Goal: Transaction & Acquisition: Purchase product/service

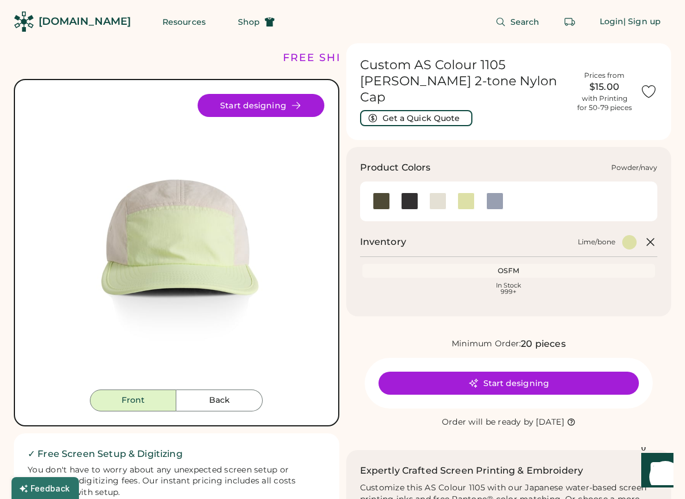
click at [496, 193] on div at bounding box center [495, 201] width 17 height 17
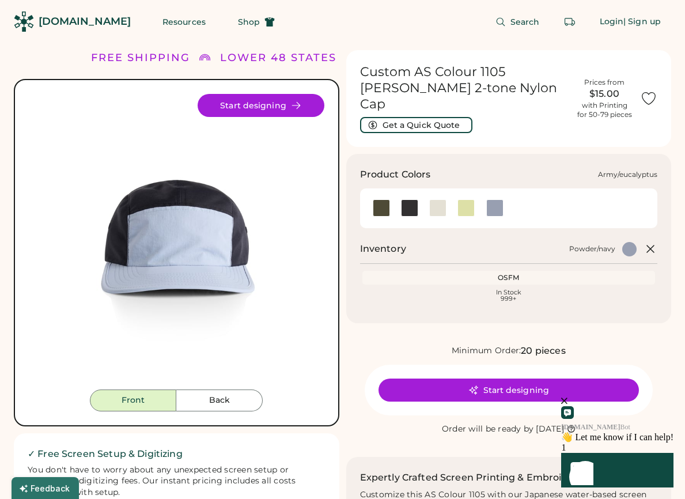
click at [379, 199] on div at bounding box center [381, 207] width 17 height 17
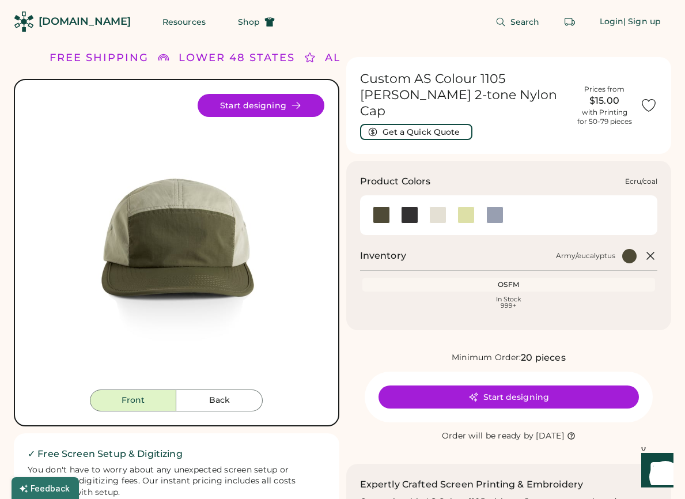
click at [440, 206] on div at bounding box center [437, 214] width 17 height 17
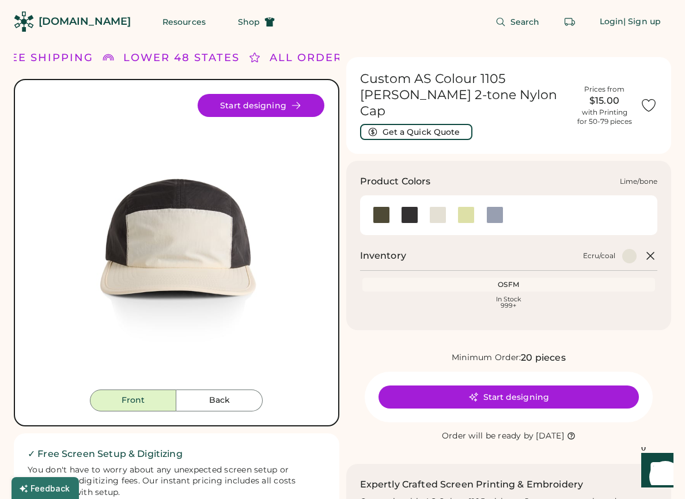
click at [468, 206] on div at bounding box center [466, 214] width 17 height 17
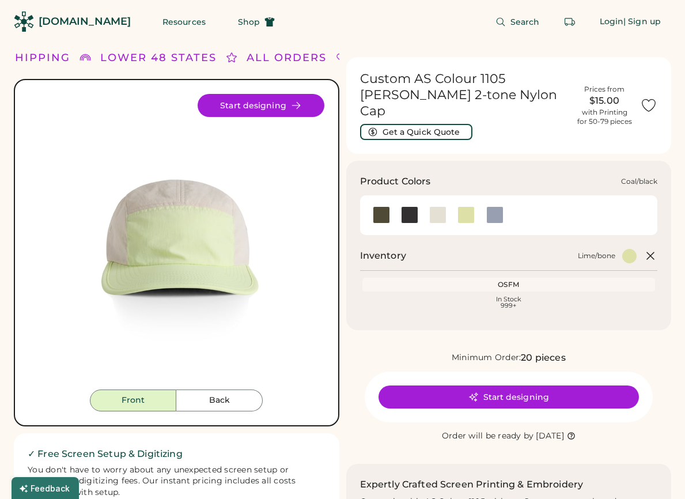
click at [401, 206] on div at bounding box center [409, 214] width 17 height 17
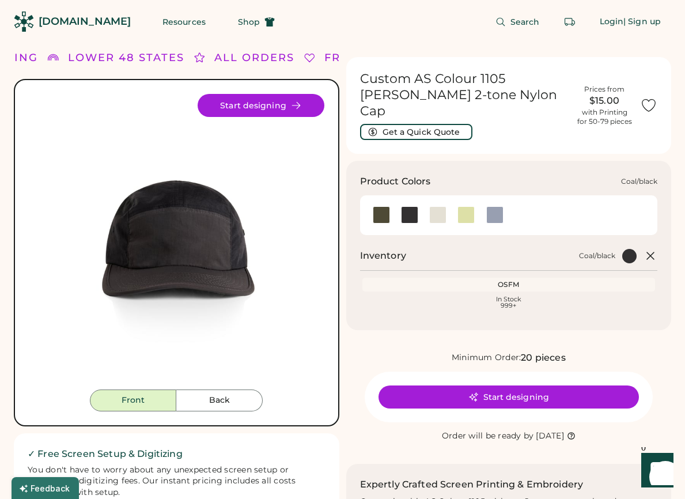
click at [411, 206] on div at bounding box center [409, 214] width 17 height 17
click at [381, 206] on div at bounding box center [381, 214] width 17 height 17
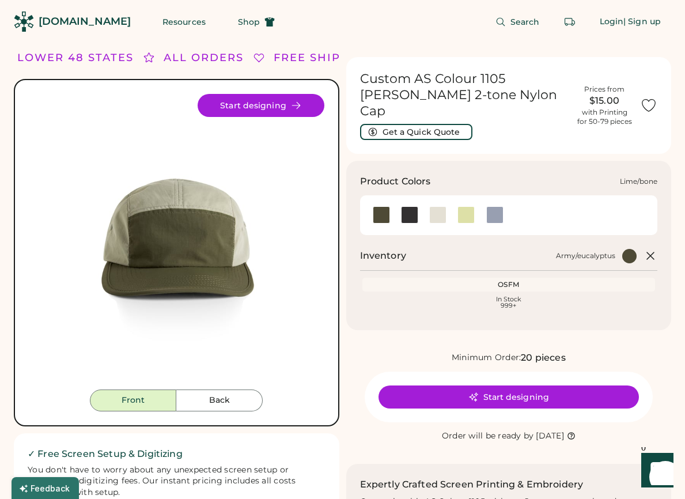
click at [465, 206] on div at bounding box center [466, 214] width 17 height 17
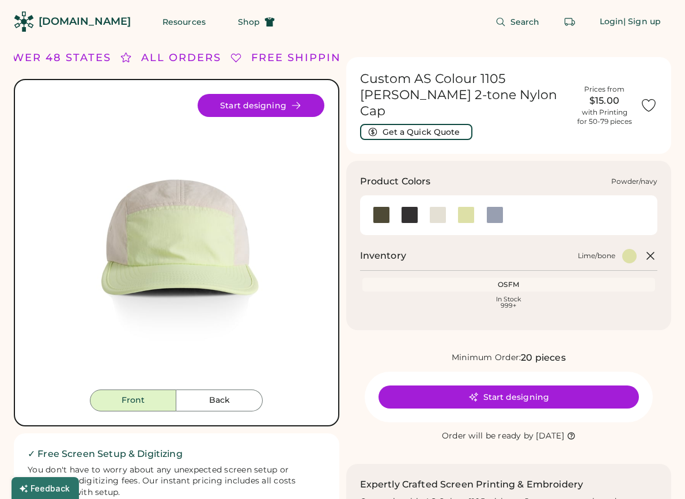
click at [490, 206] on div at bounding box center [495, 214] width 17 height 17
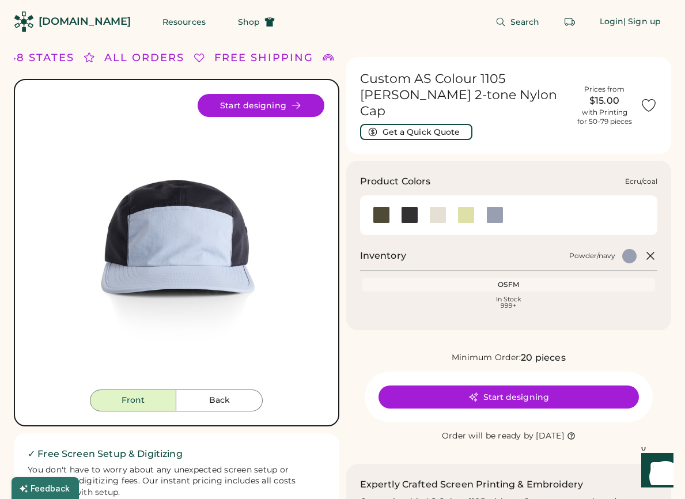
click at [437, 206] on div at bounding box center [437, 214] width 17 height 17
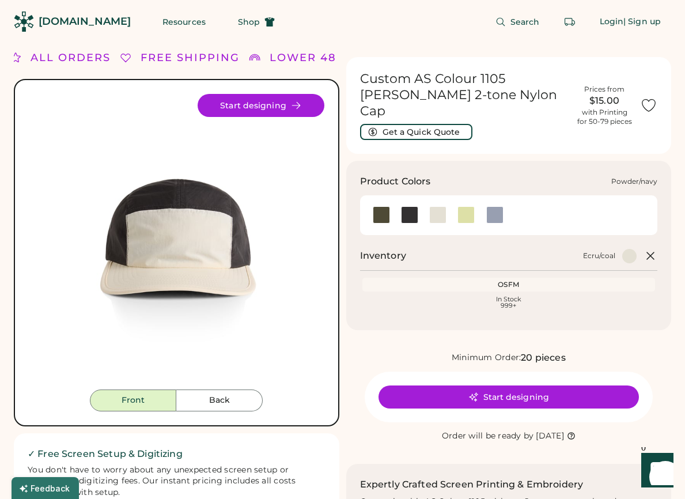
click at [488, 206] on div at bounding box center [495, 214] width 17 height 17
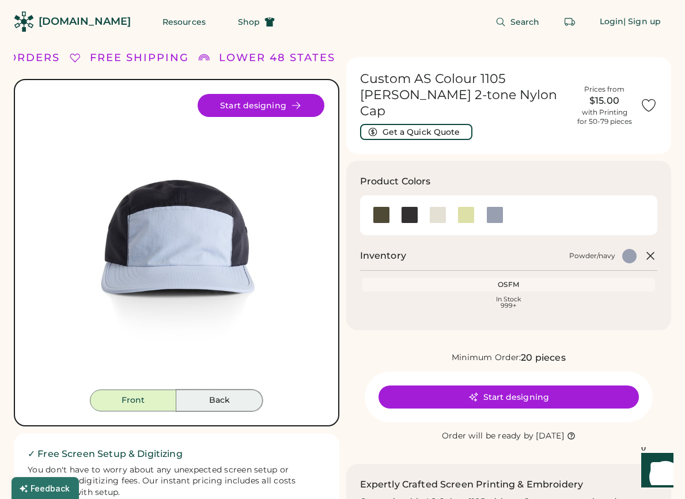
click at [228, 398] on button "Back" at bounding box center [219, 401] width 86 height 22
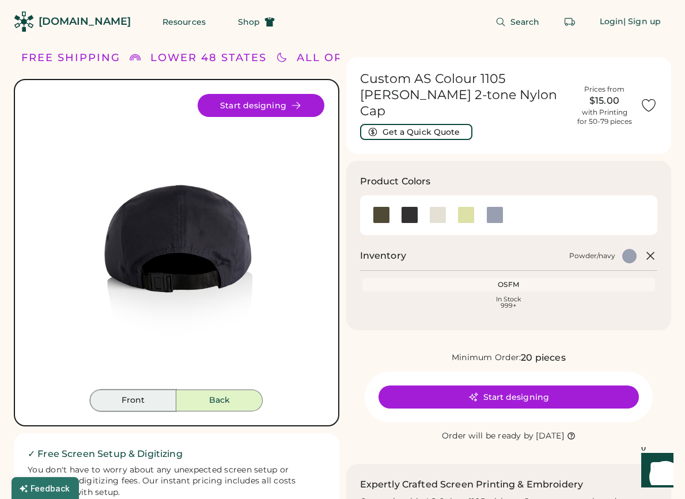
click at [126, 395] on button "Front" at bounding box center [133, 401] width 86 height 22
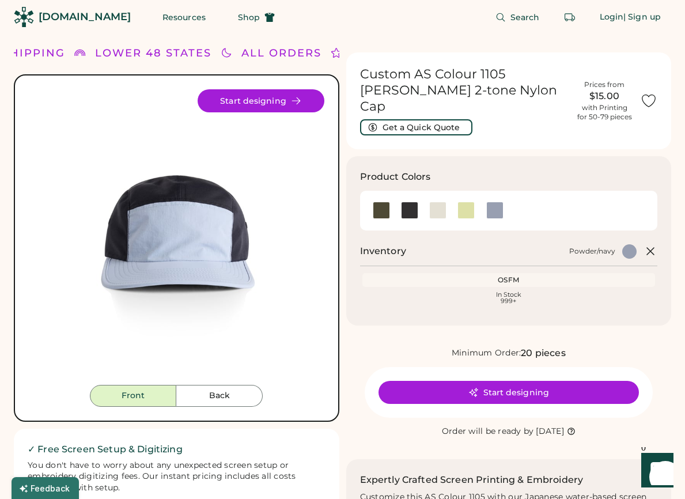
scroll to position [6, 0]
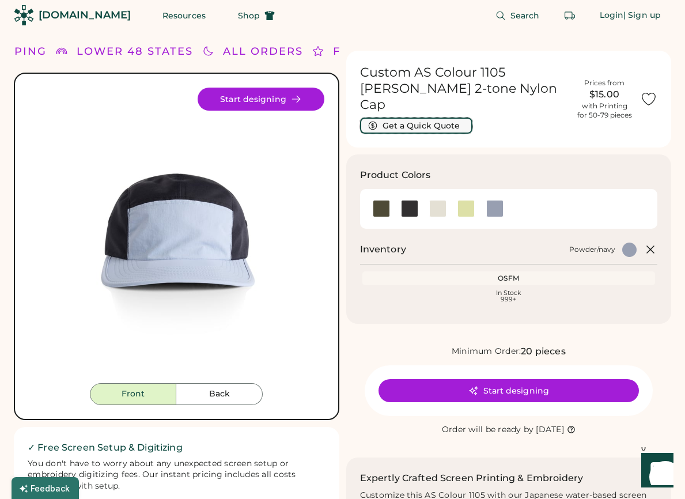
click at [405, 118] on button "Get a Quick Quote" at bounding box center [416, 126] width 112 height 16
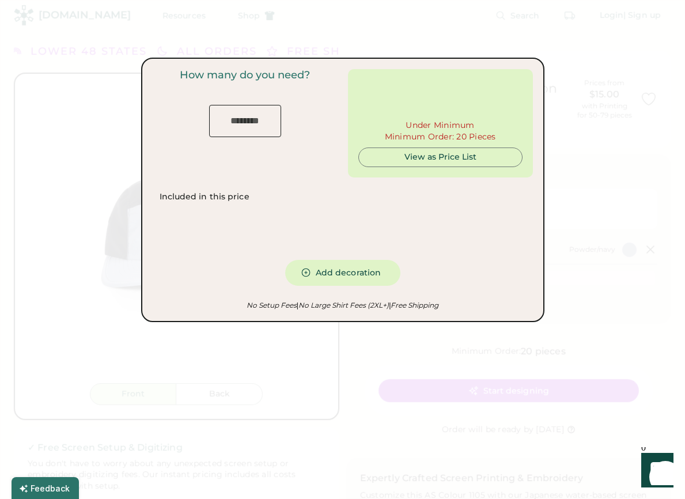
click at [269, 121] on input "input" at bounding box center [245, 121] width 72 height 32
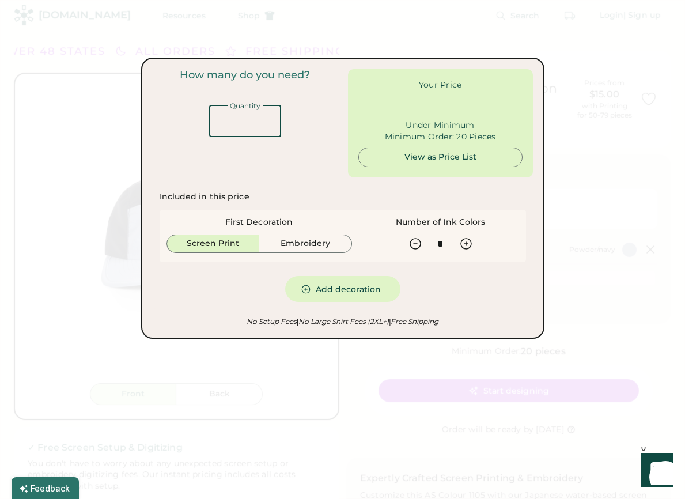
type input "******"
type input "*"
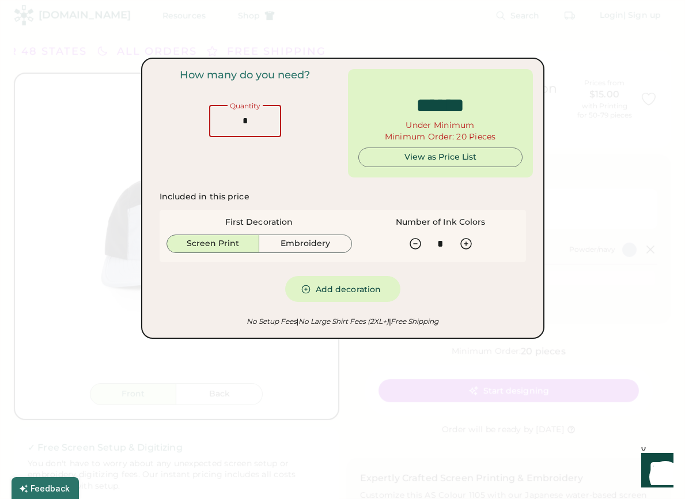
type input "*****"
type input "***"
type input "******"
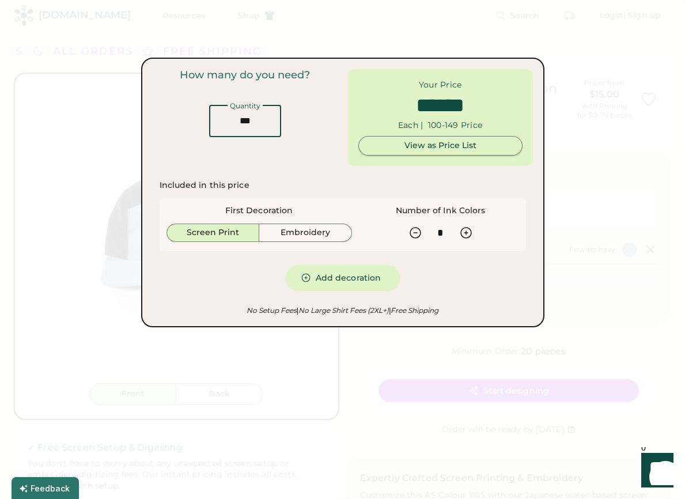
type input "***"
click at [406, 144] on div "View as Price List" at bounding box center [440, 146] width 145 height 12
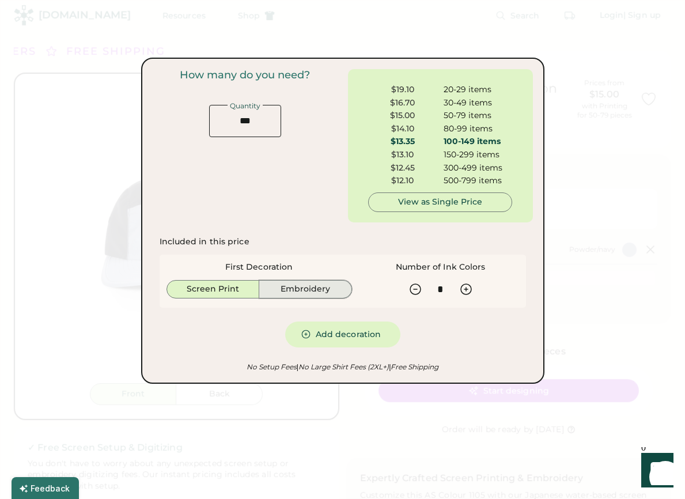
click at [328, 289] on button "Embroidery" at bounding box center [305, 289] width 93 height 18
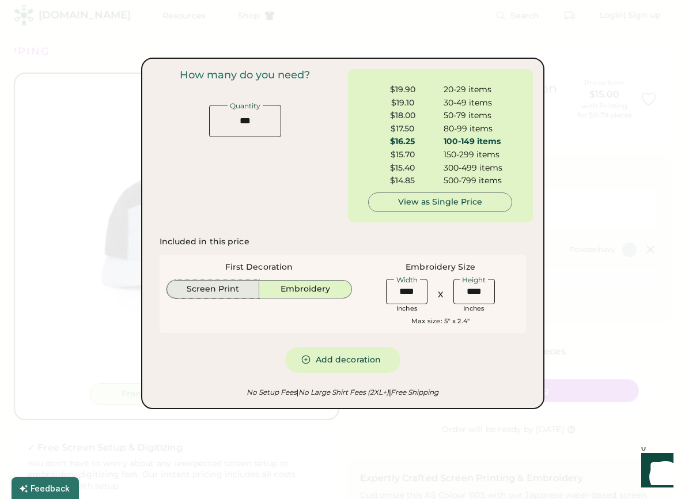
click at [233, 285] on button "Screen Print" at bounding box center [213, 289] width 93 height 18
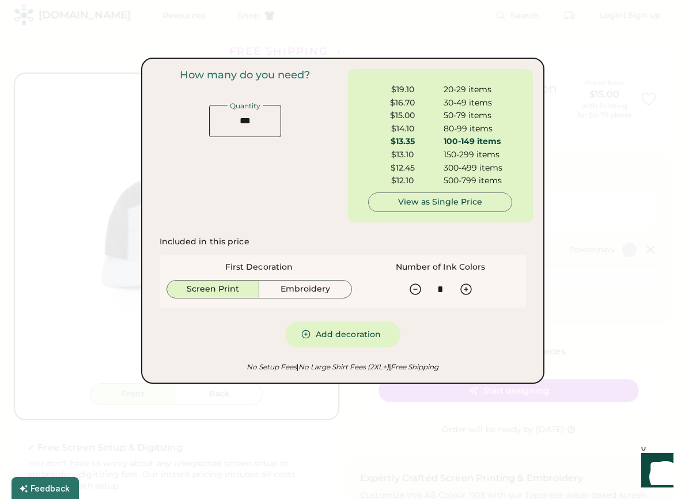
click at [630, 181] on div at bounding box center [342, 249] width 685 height 499
